Goal: Information Seeking & Learning: Learn about a topic

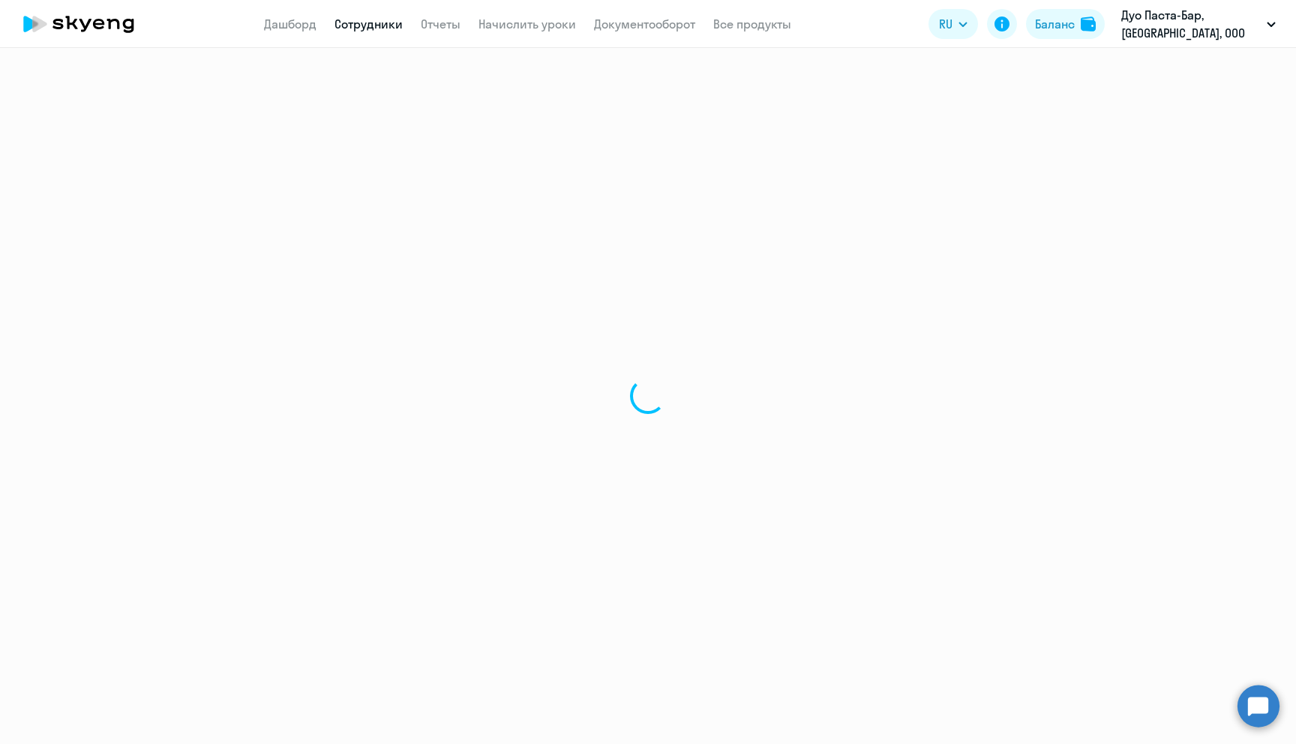
select select "30"
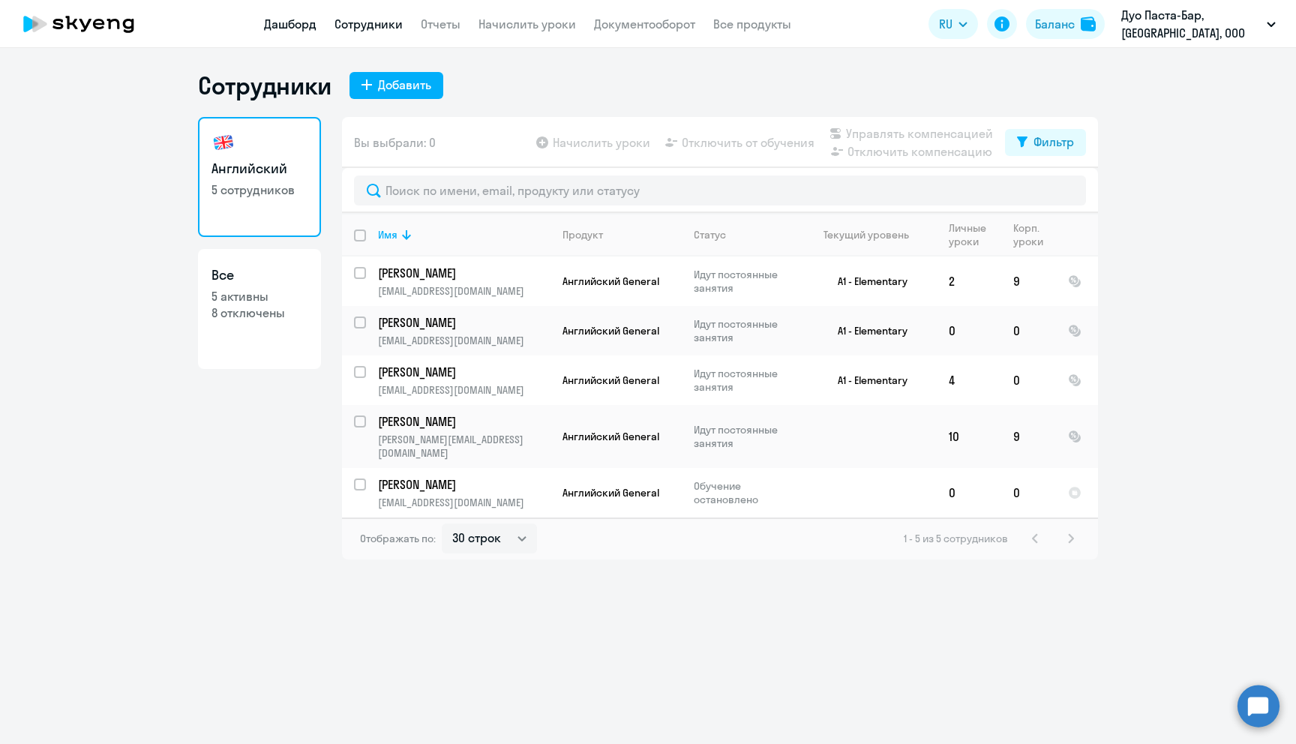
click at [302, 23] on link "Дашборд" at bounding box center [290, 24] width 53 height 15
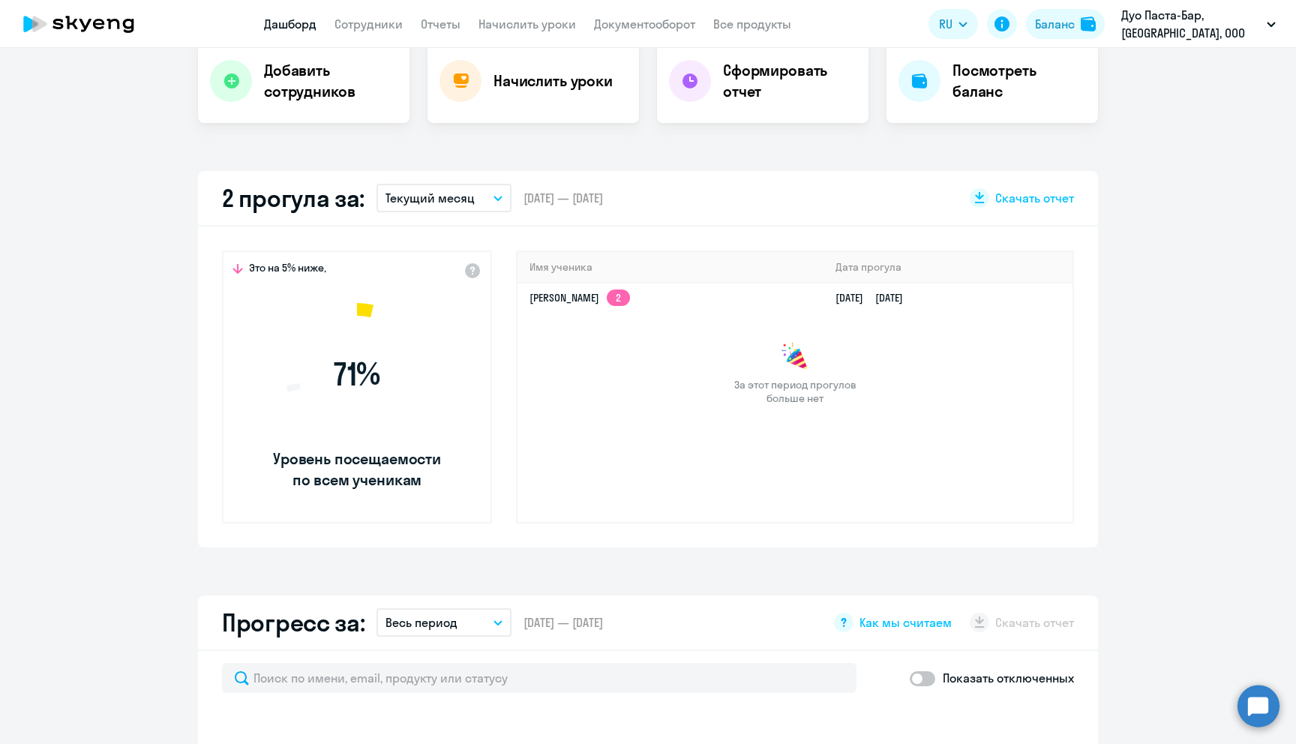
scroll to position [350, 0]
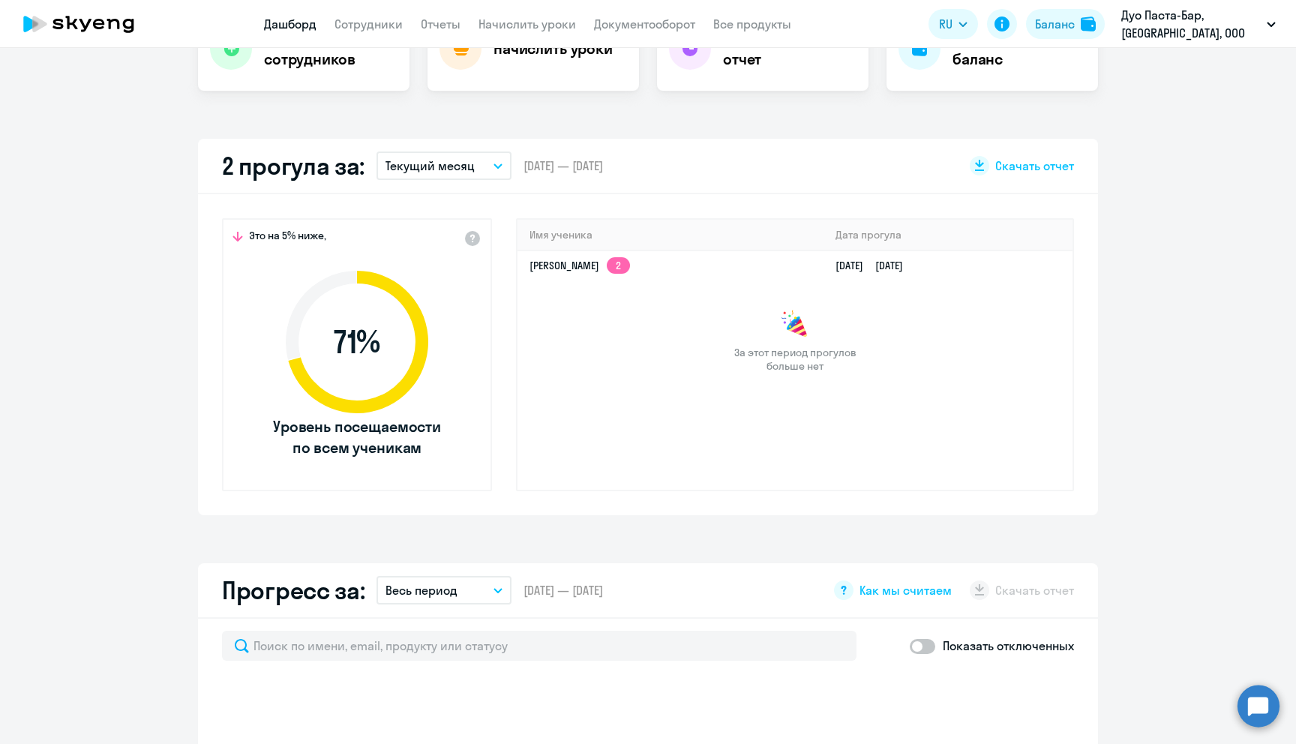
select select "30"
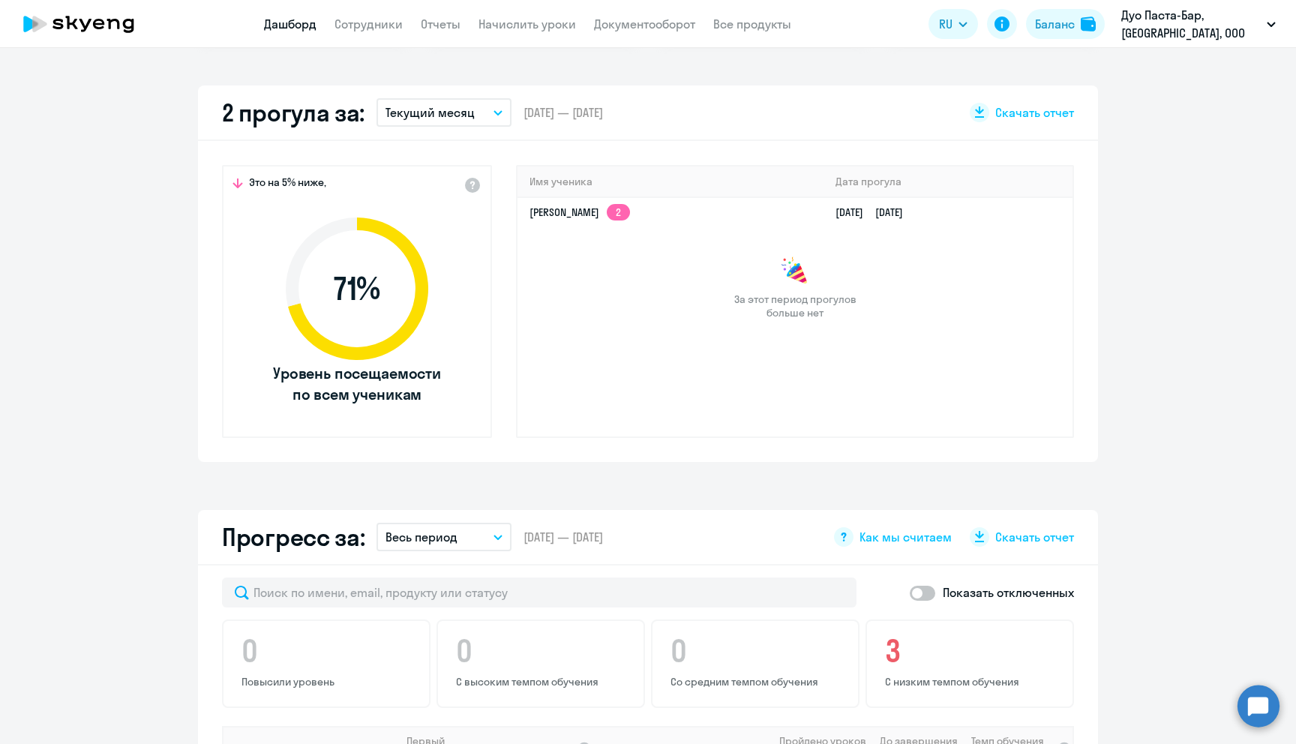
scroll to position [410, 0]
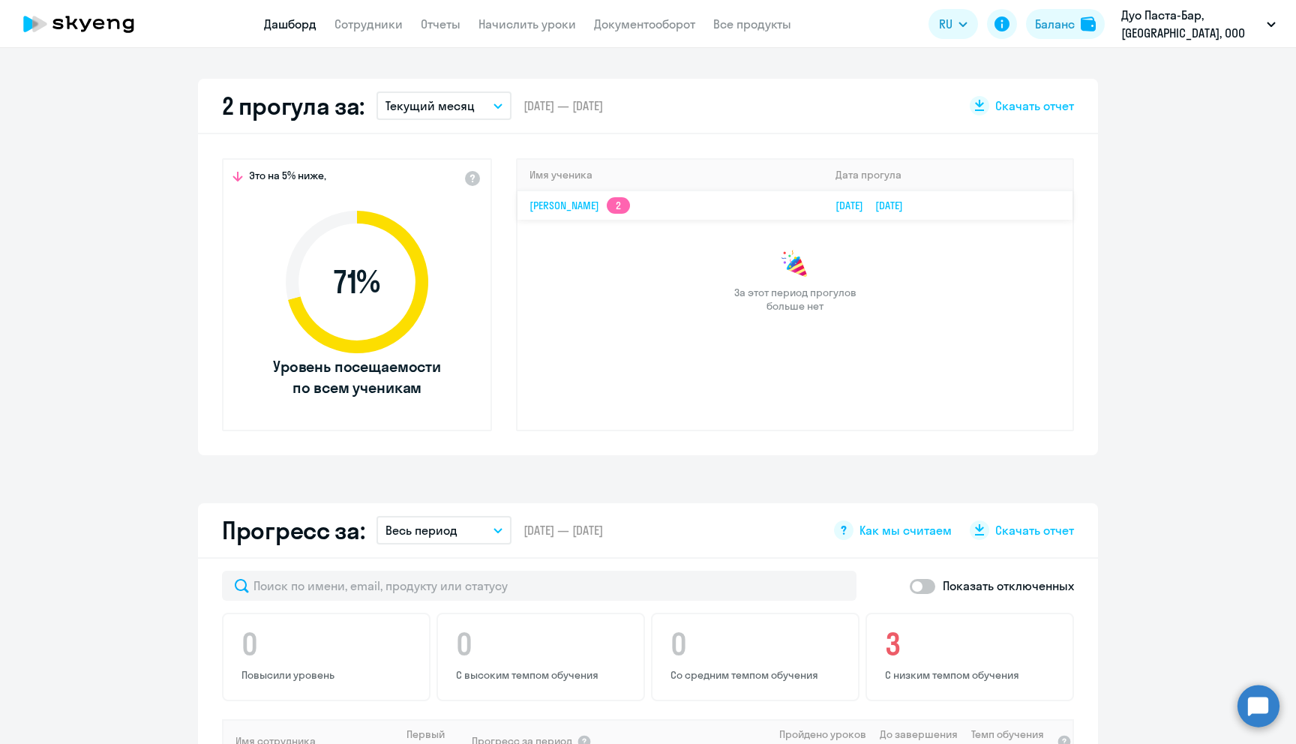
click at [583, 197] on td "[PERSON_NAME] 2" at bounding box center [671, 205] width 306 height 29
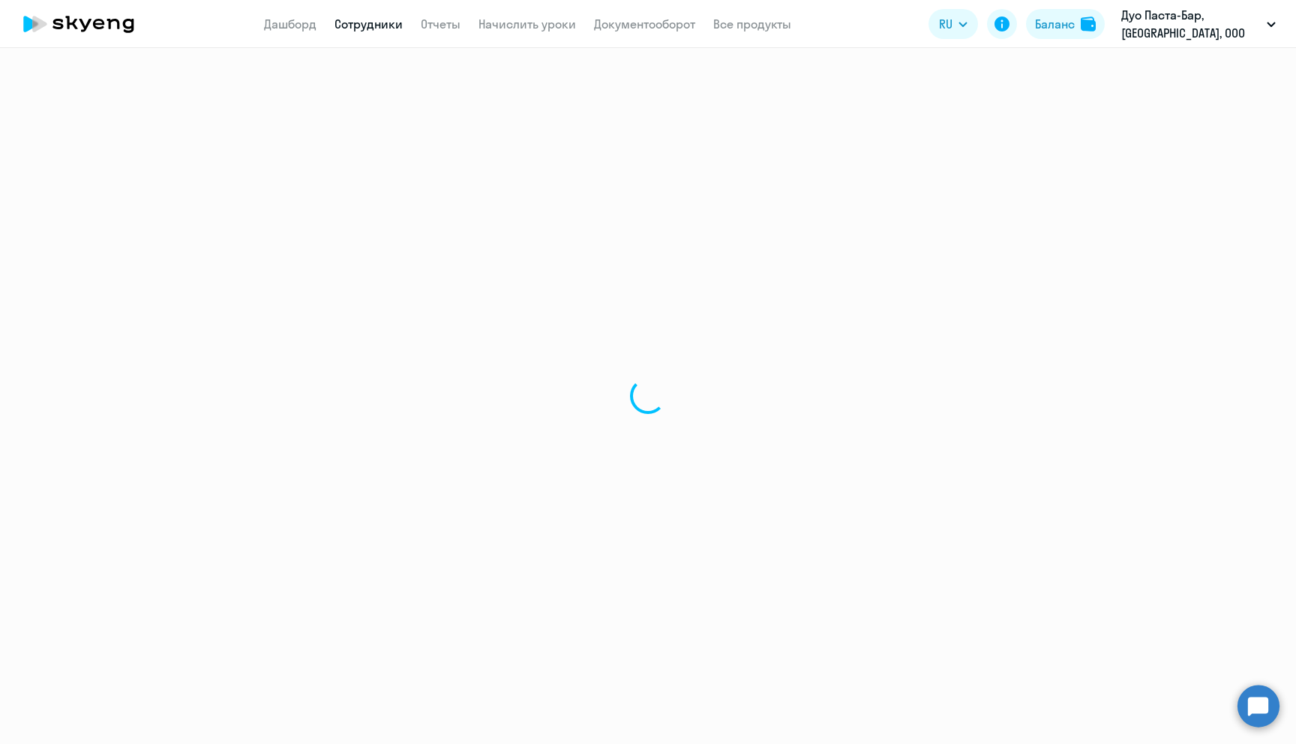
select select "english"
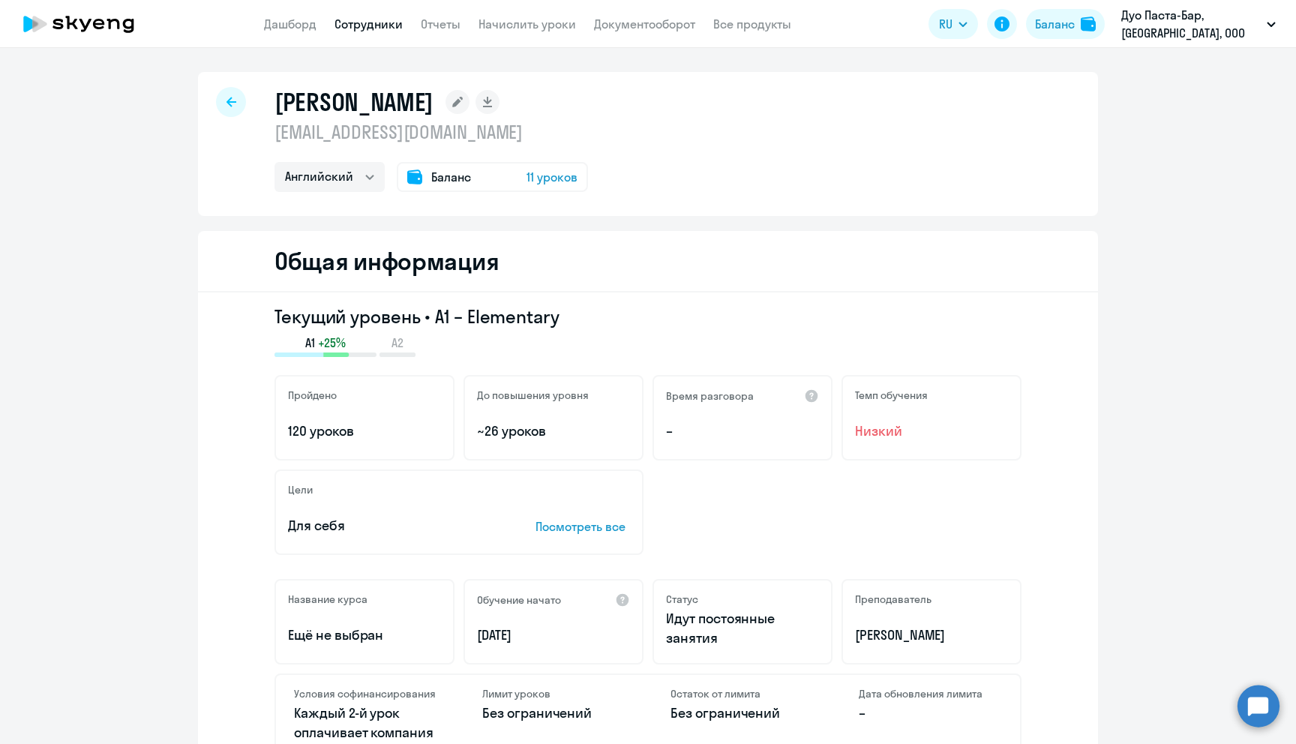
click at [230, 95] on div at bounding box center [231, 102] width 30 height 30
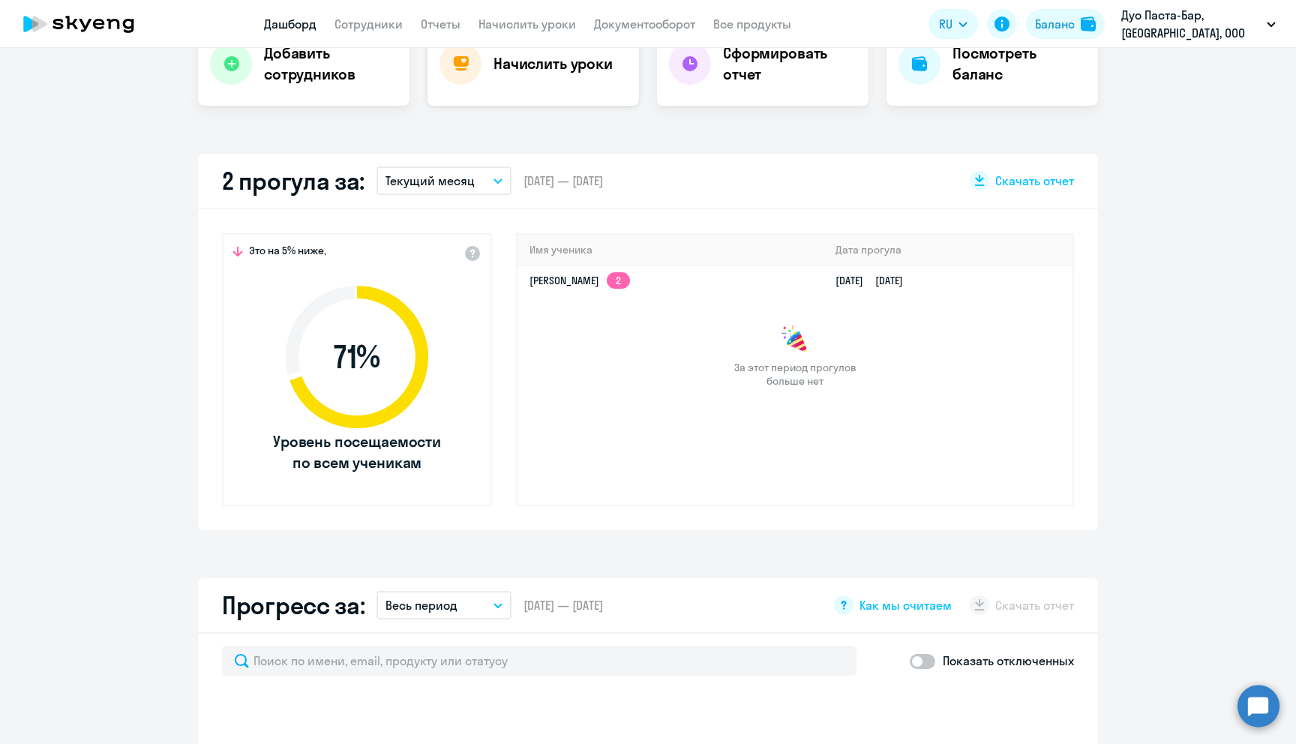
select select "30"
